Goal: Task Accomplishment & Management: Complete application form

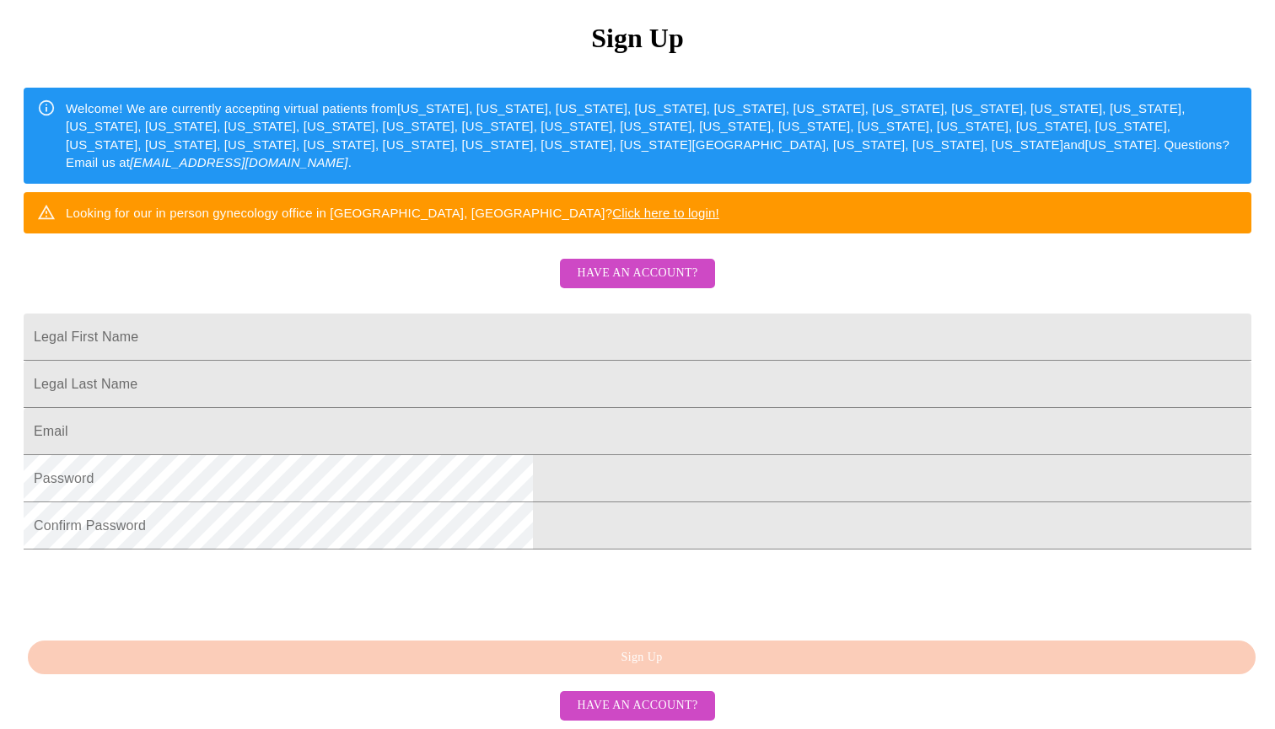
scroll to position [223, 0]
click at [648, 284] on span "Have an account?" at bounding box center [637, 273] width 121 height 21
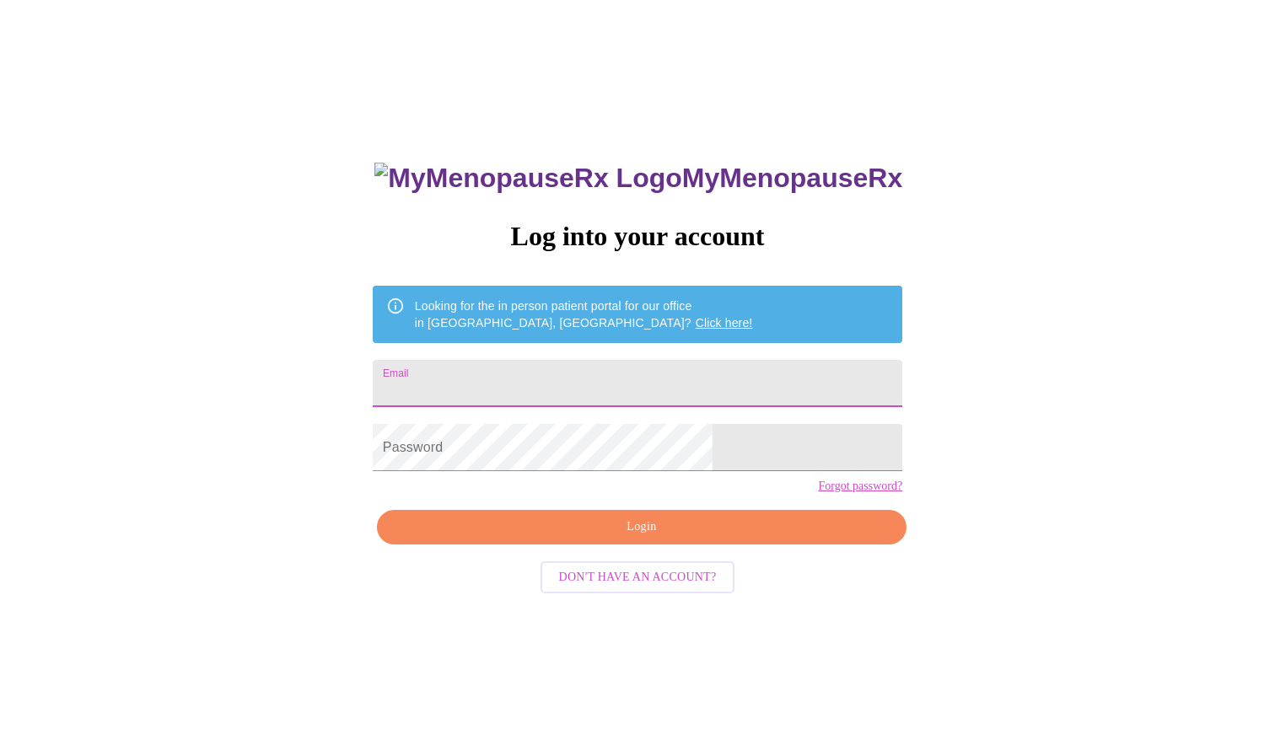
type input "[EMAIL_ADDRESS][DOMAIN_NAME]"
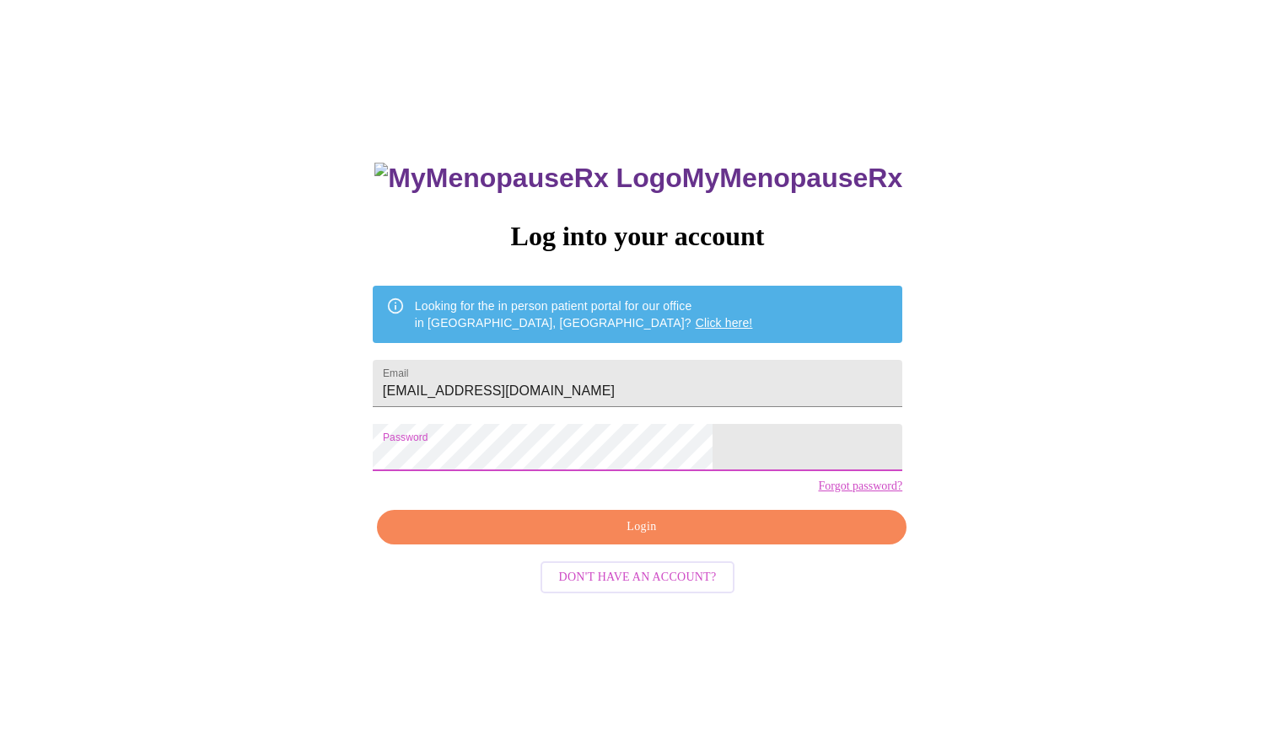
click at [637, 538] on span "Login" at bounding box center [641, 527] width 491 height 21
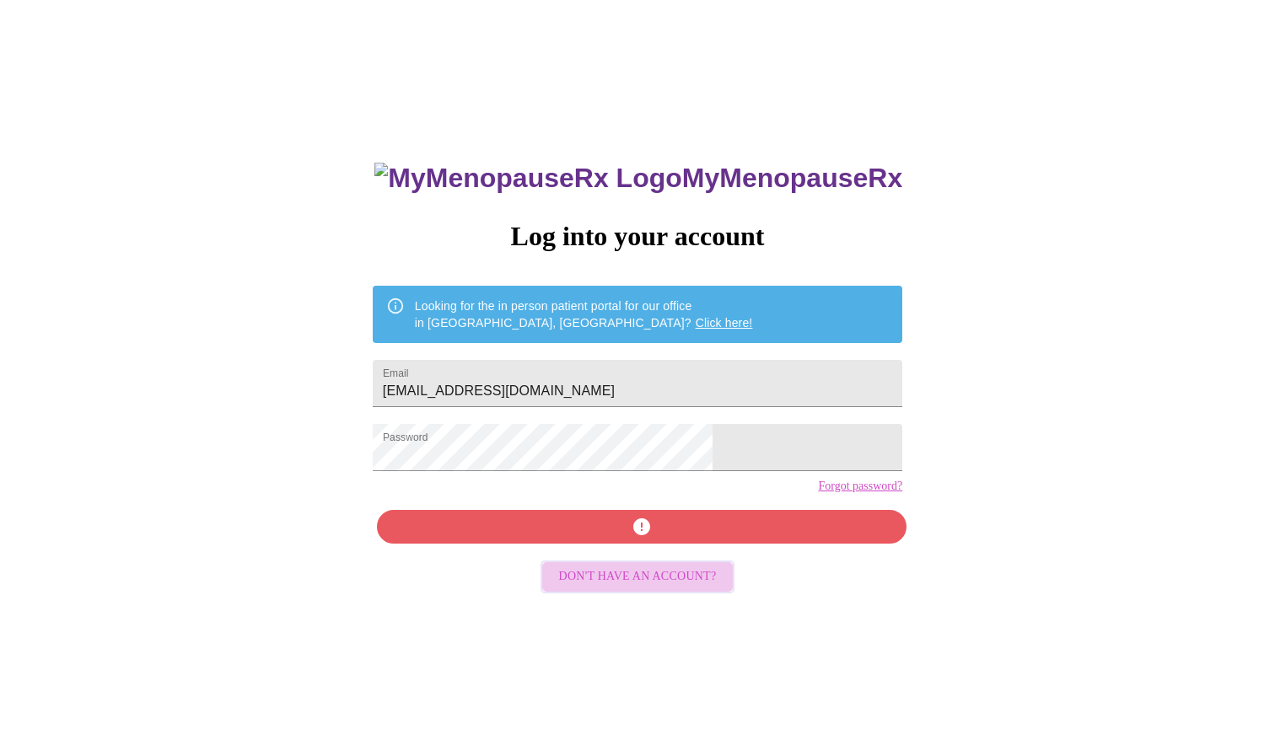
click at [674, 588] on span "Don't have an account?" at bounding box center [638, 577] width 158 height 21
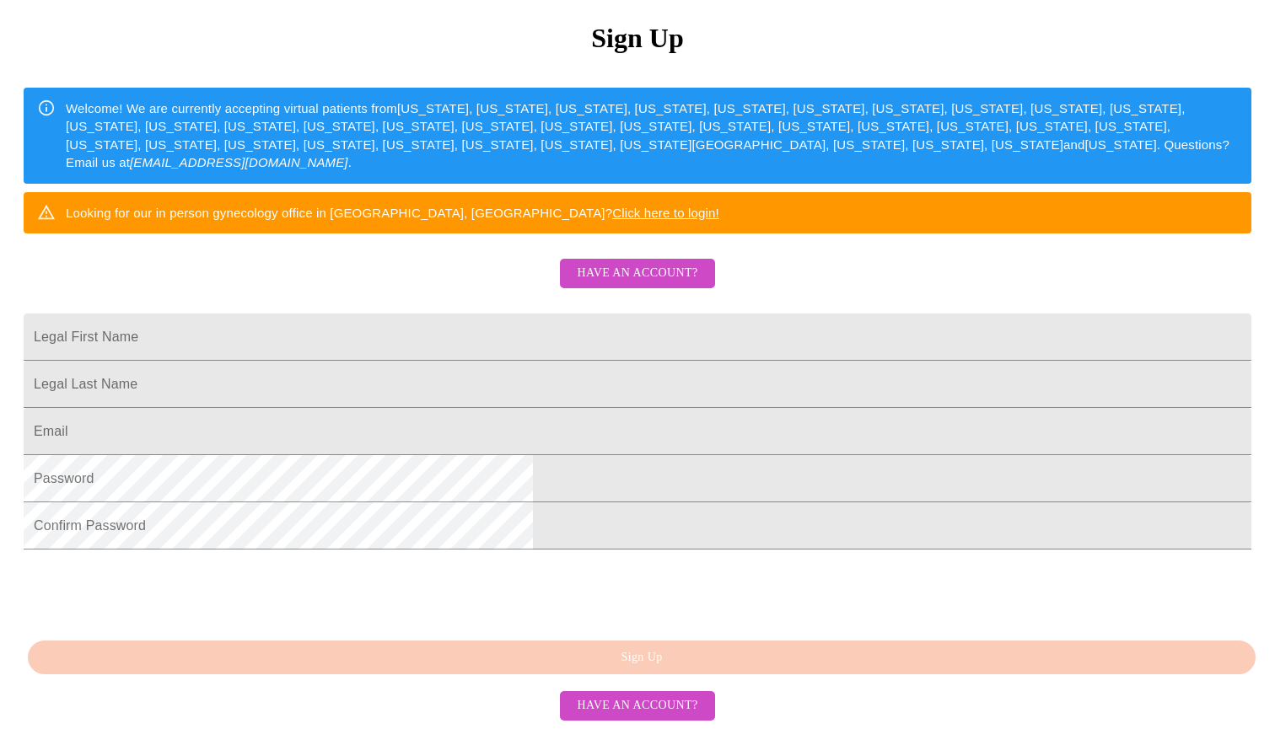
scroll to position [320, 0]
click at [572, 314] on input "Legal First Name" at bounding box center [638, 337] width 1228 height 47
type input "[PERSON_NAME]"
click at [506, 361] on input "Legal First Name" at bounding box center [638, 384] width 1228 height 47
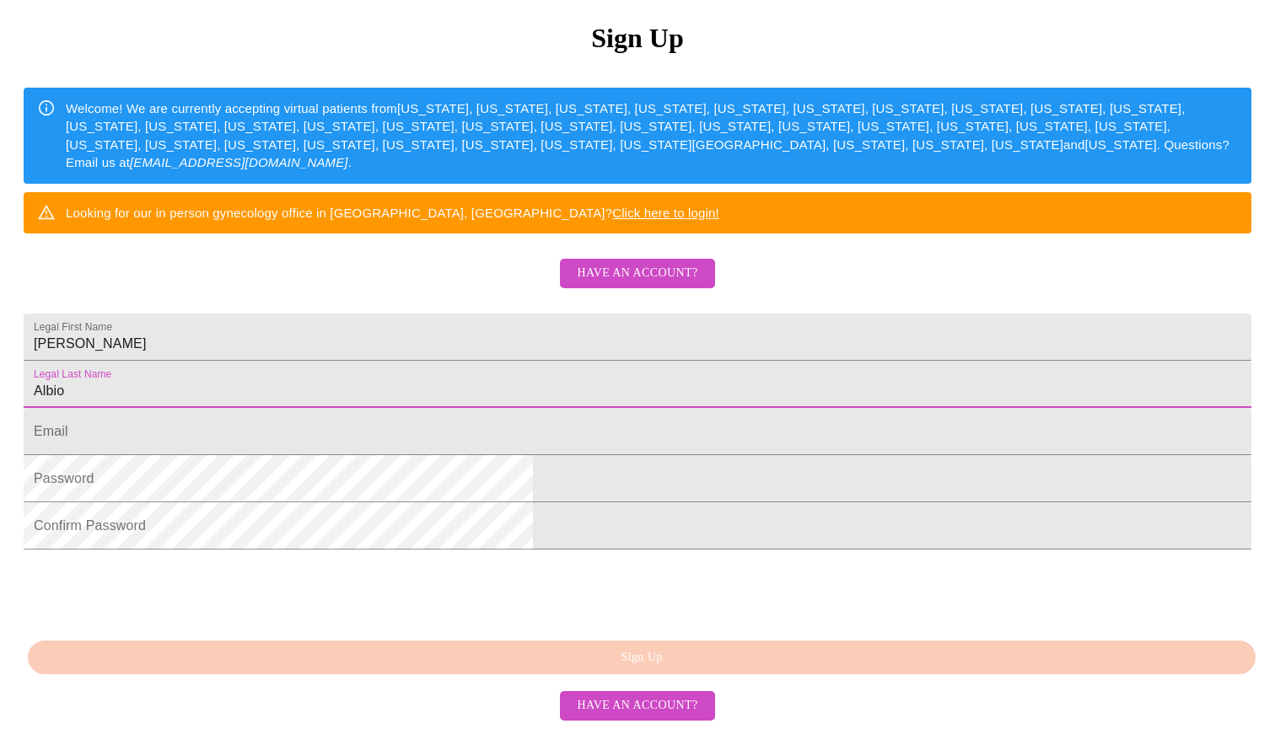
type input "Albion"
